Goal: Navigation & Orientation: Find specific page/section

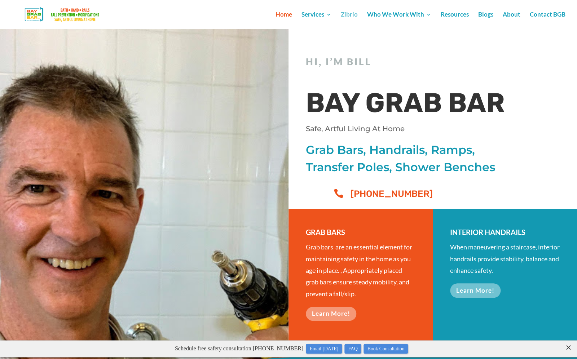
click at [353, 14] on link "Zibrio" at bounding box center [349, 20] width 17 height 17
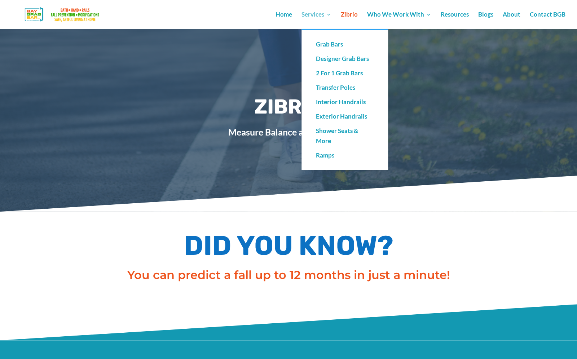
click at [320, 14] on link "Services" at bounding box center [317, 20] width 30 height 17
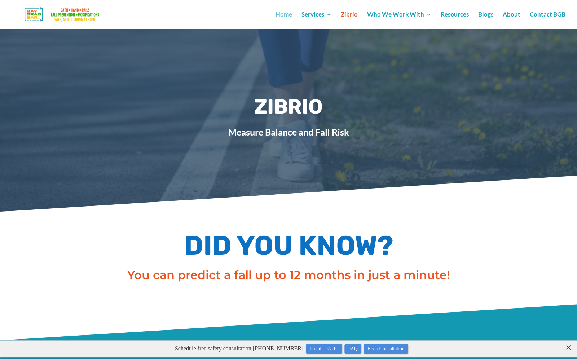
click at [287, 14] on link "Home" at bounding box center [284, 20] width 17 height 17
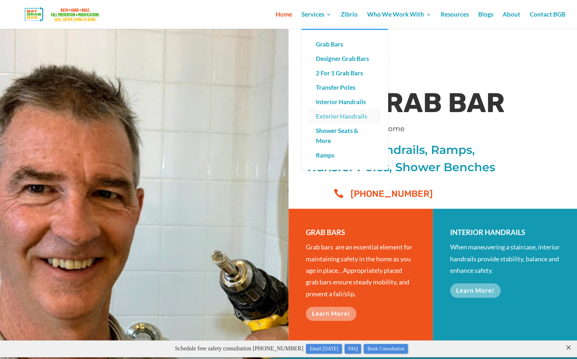
click at [336, 118] on link "Exterior Handrails" at bounding box center [345, 116] width 72 height 14
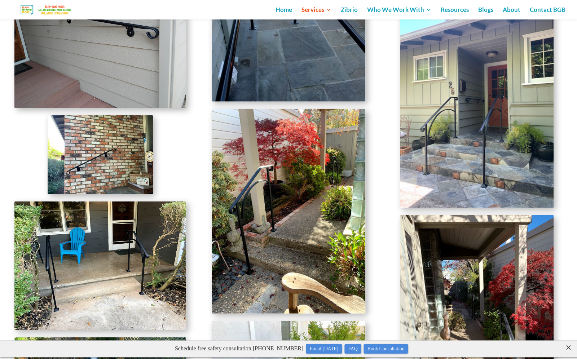
scroll to position [1803, 0]
click at [245, 203] on img at bounding box center [289, 211] width 154 height 205
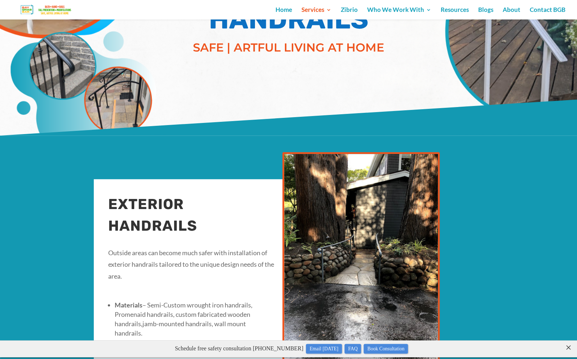
scroll to position [0, 0]
